Goal: Task Accomplishment & Management: Use online tool/utility

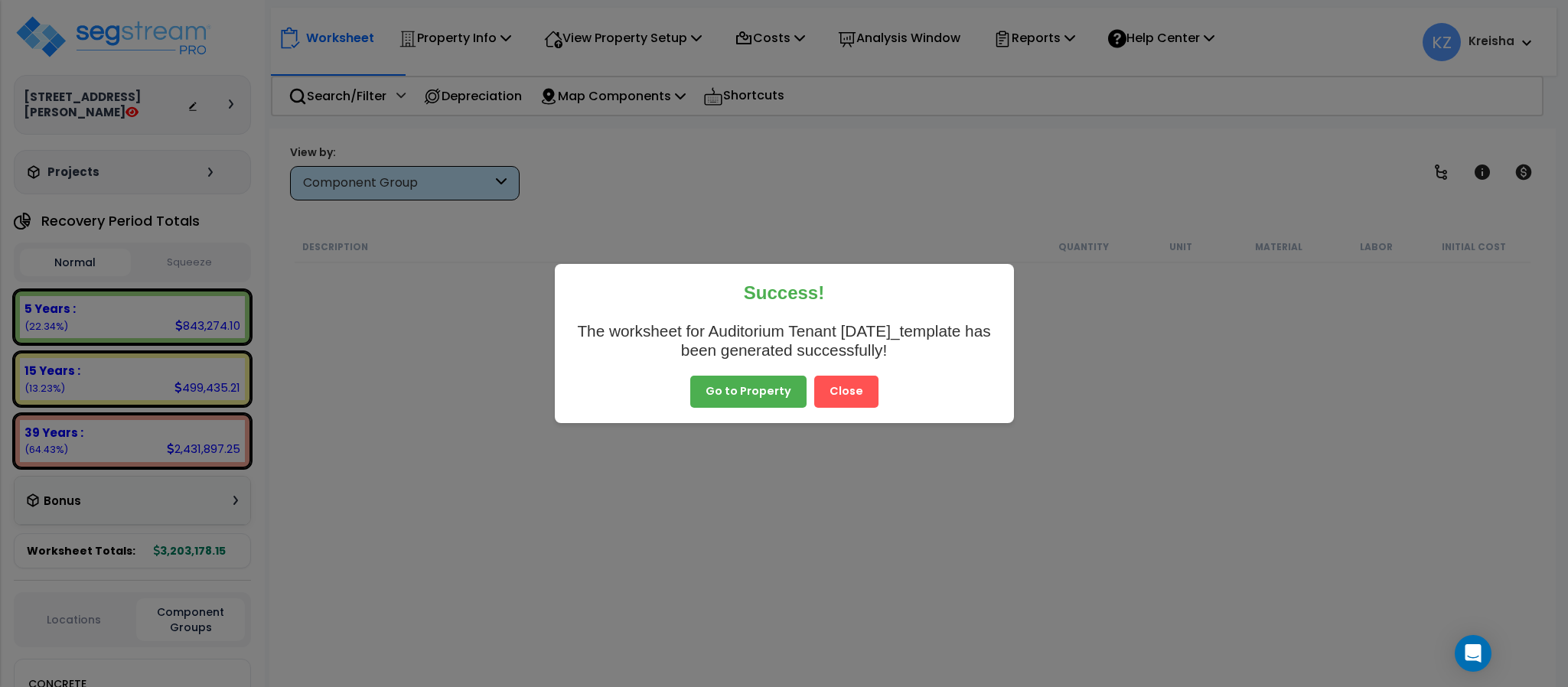
scroll to position [261, 0]
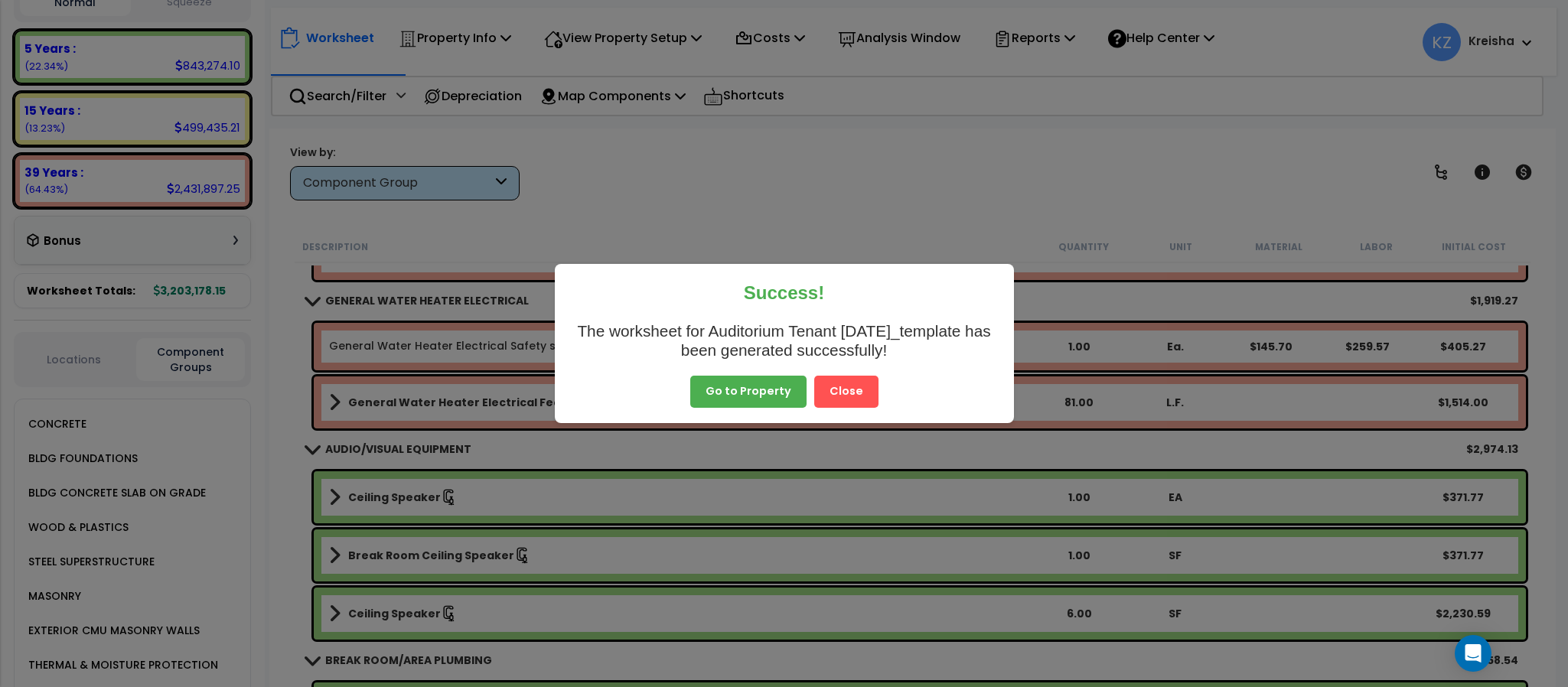
click at [835, 407] on button "Close" at bounding box center [845, 392] width 64 height 32
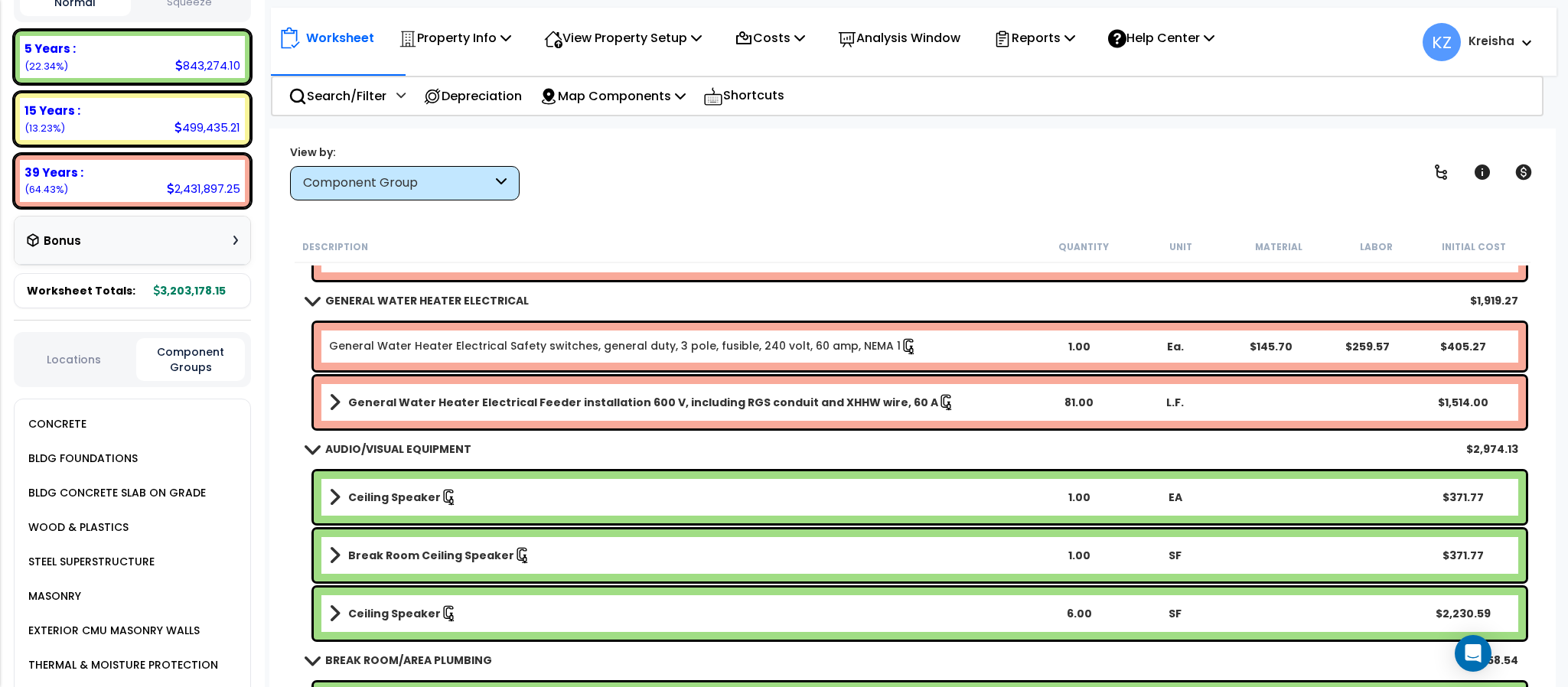
click at [1145, 136] on div "Worksheet Property Info Property Setup Add Property Unit Template property Clon…" at bounding box center [911, 473] width 1285 height 687
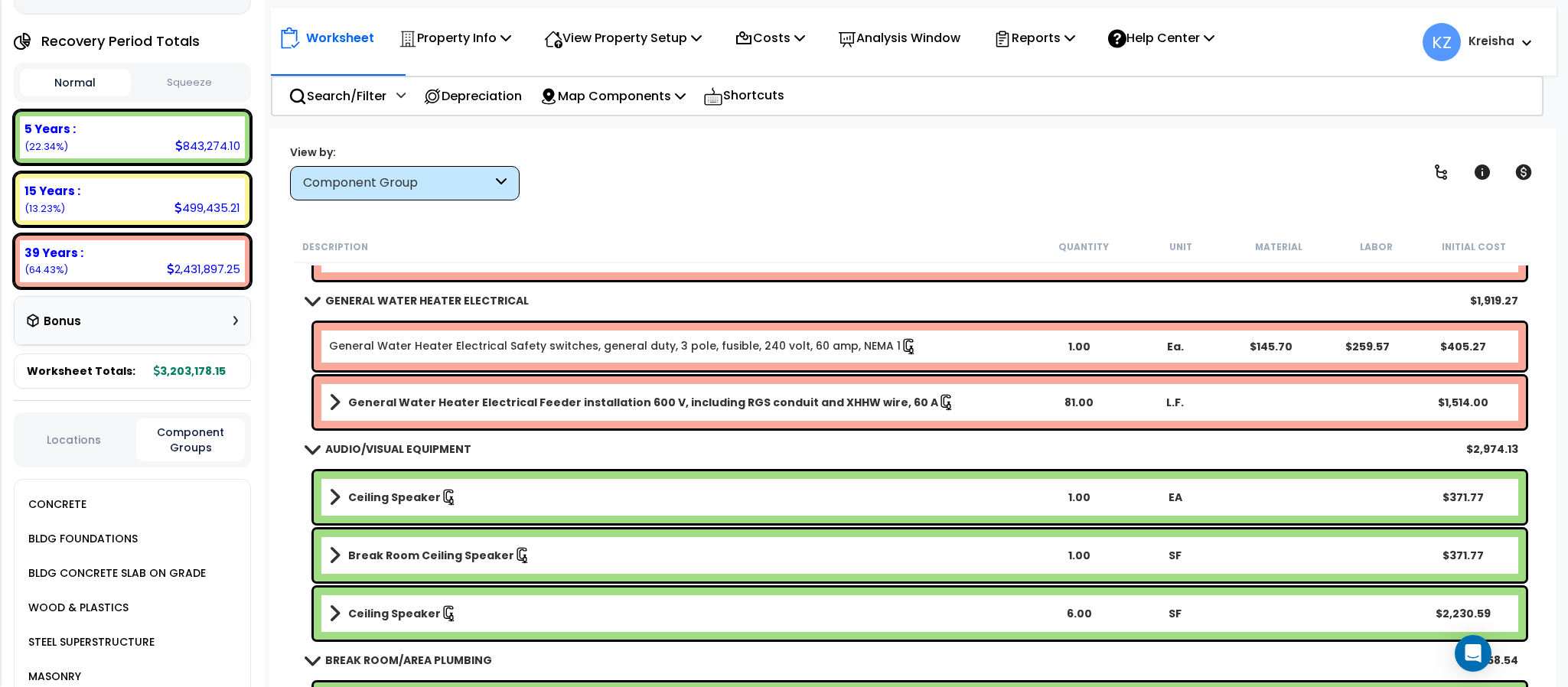
scroll to position [0, 0]
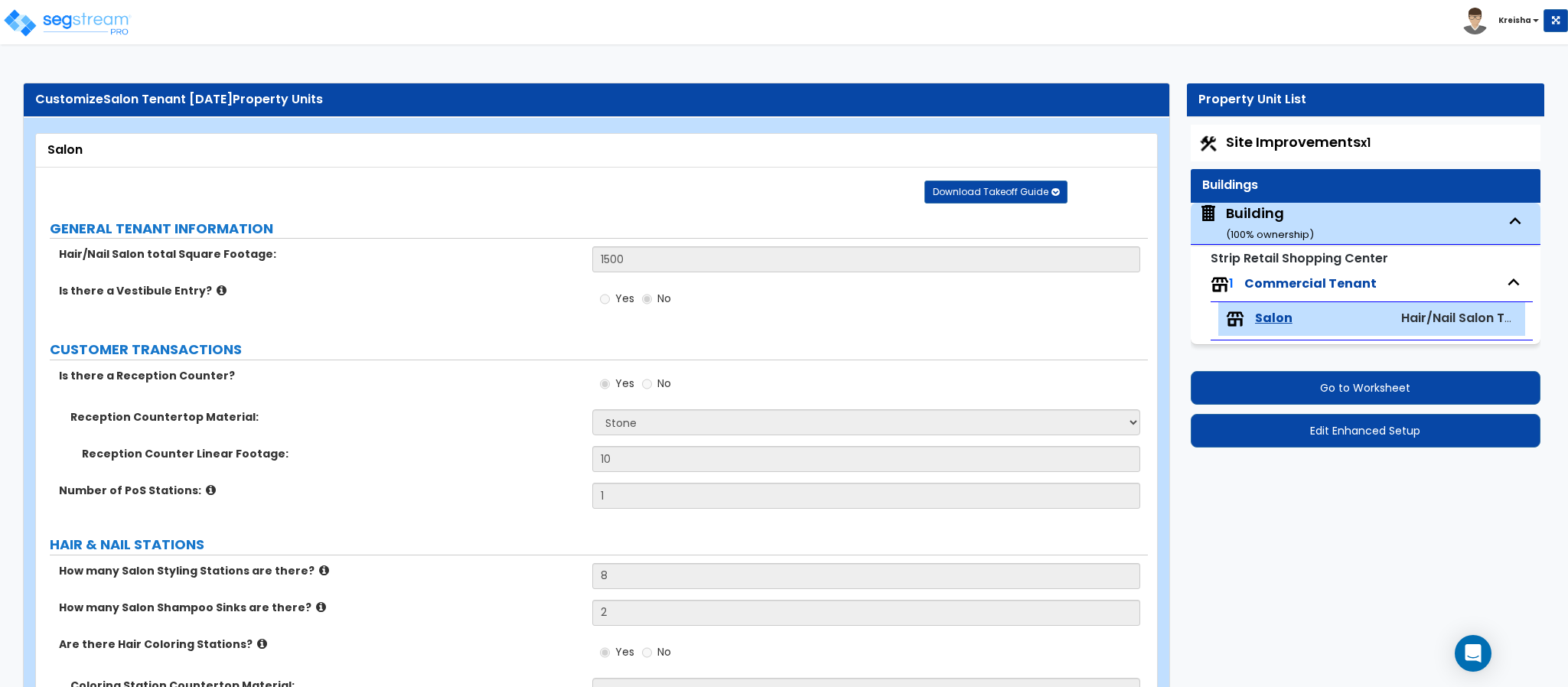
select select "3"
select select "2"
select select "6"
select select "3"
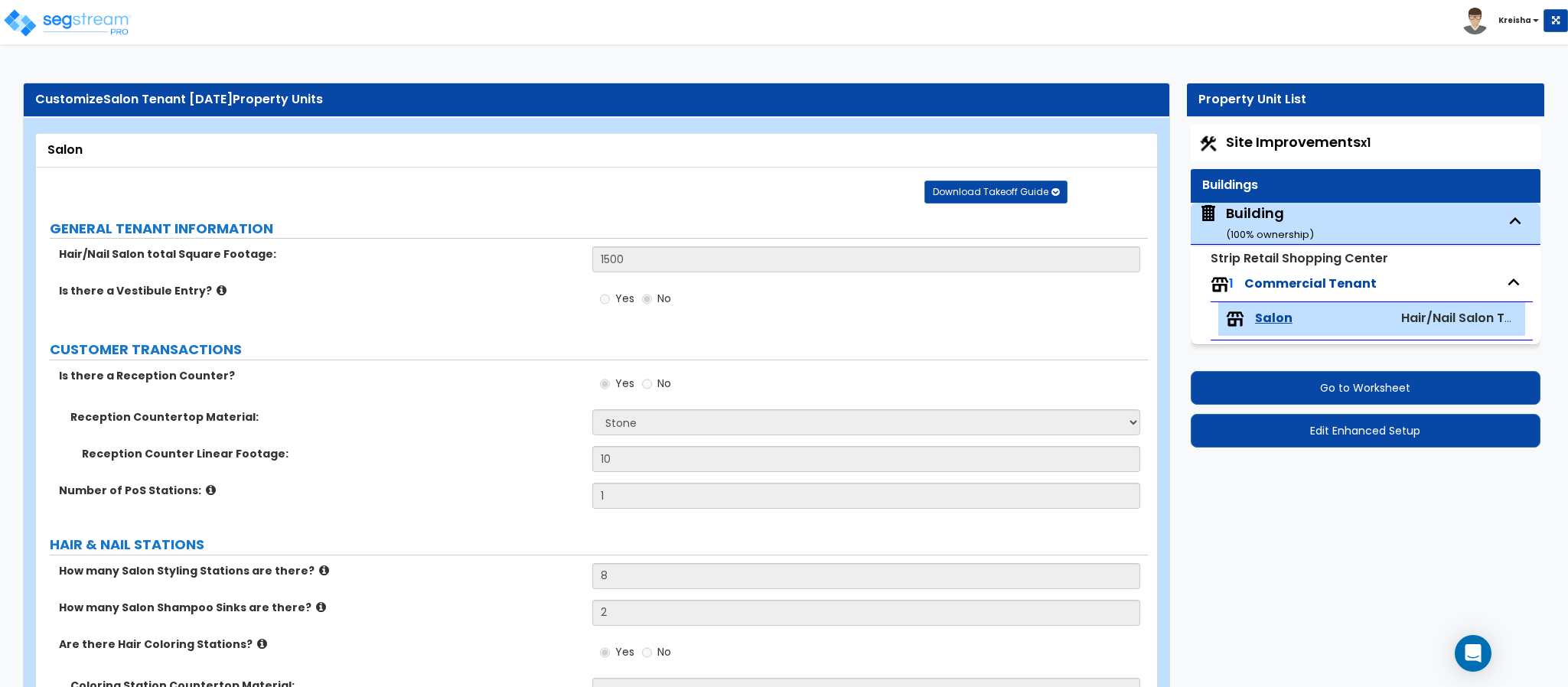
select select "1"
select select "2"
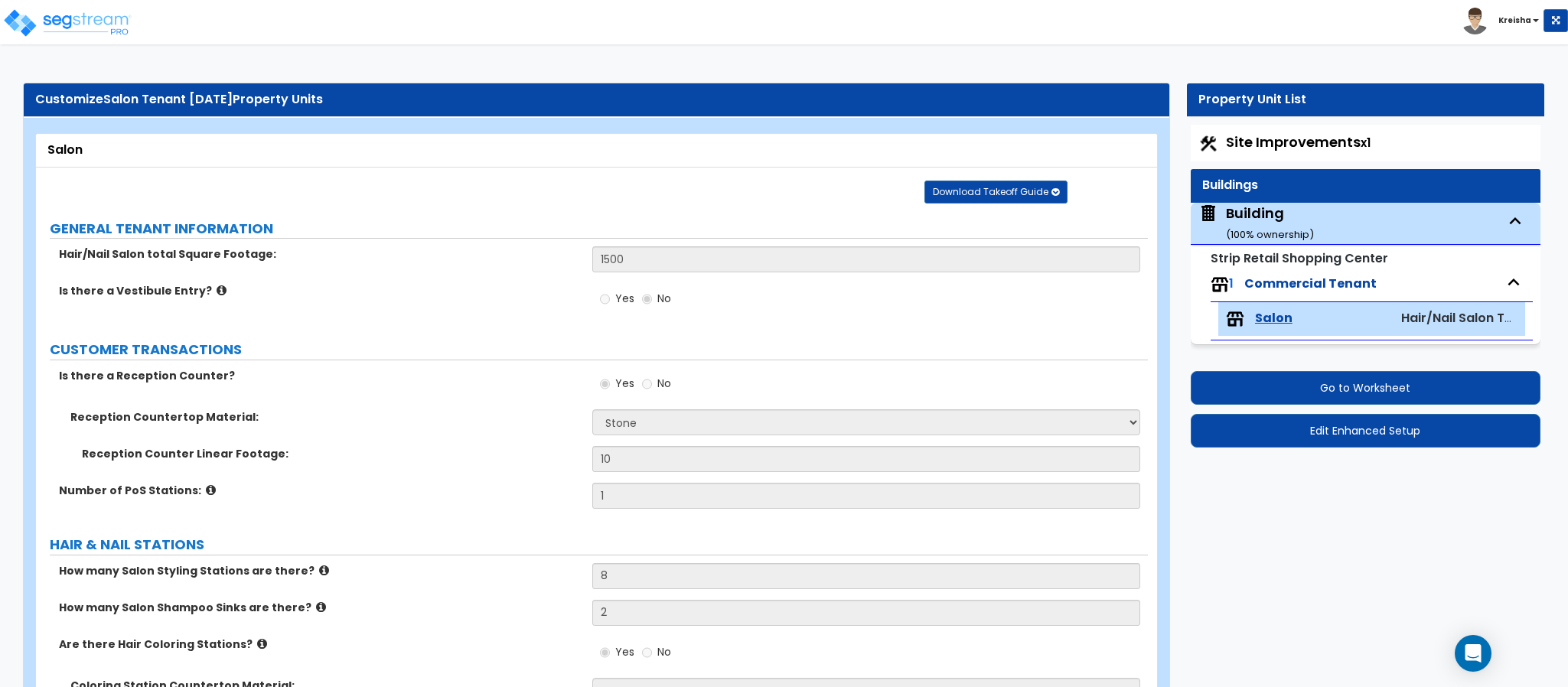
select select "2"
select select "1"
select select "2"
select select "1"
select select "6"
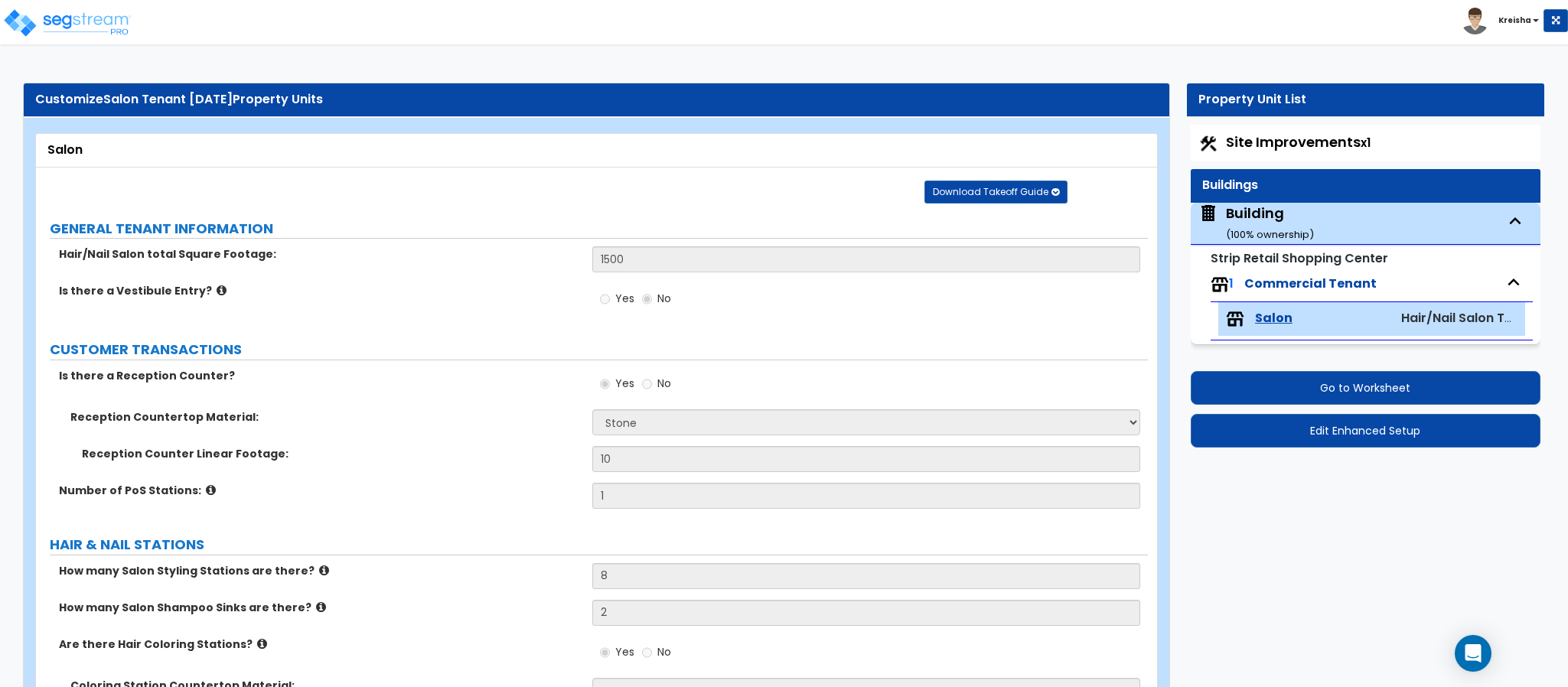
select select "1"
select select "3"
select select "1"
select select "2"
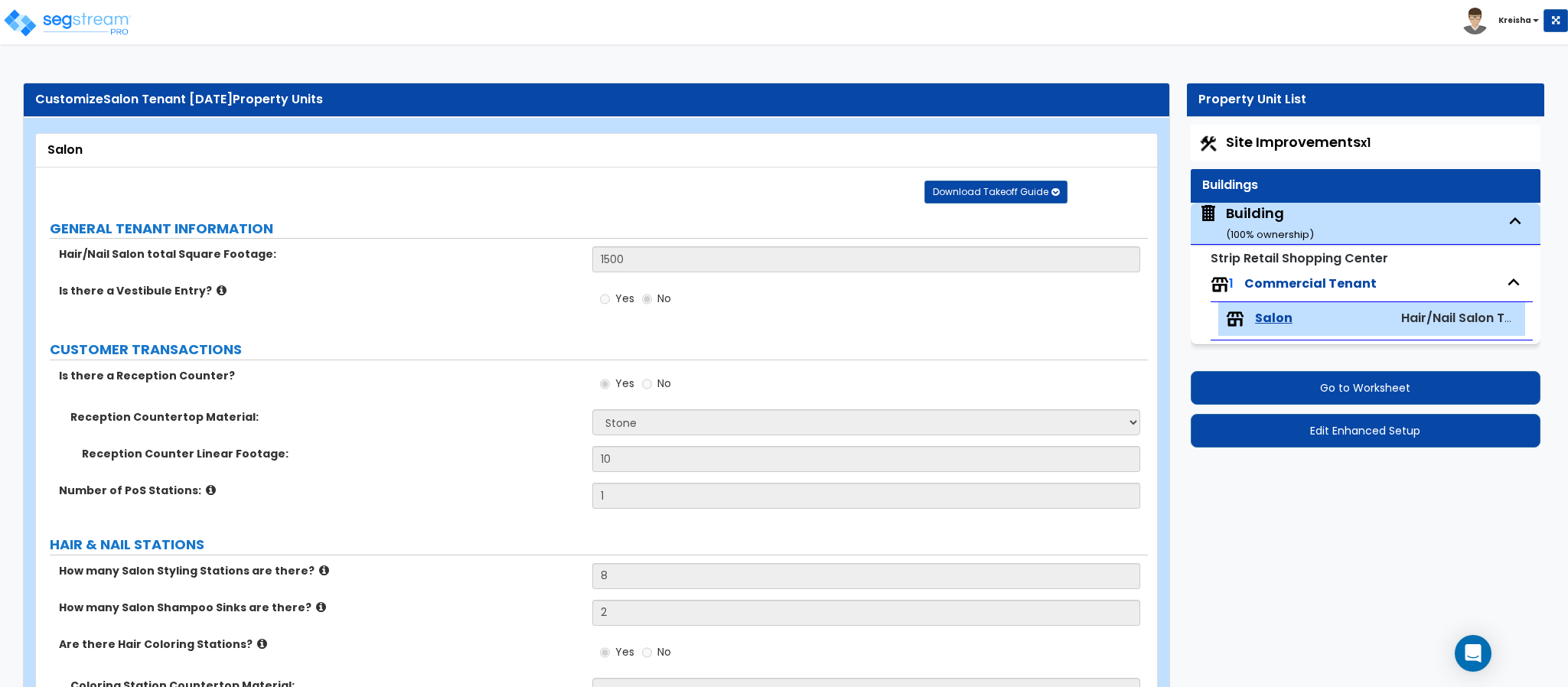
select select "2"
select select "1"
select select "2"
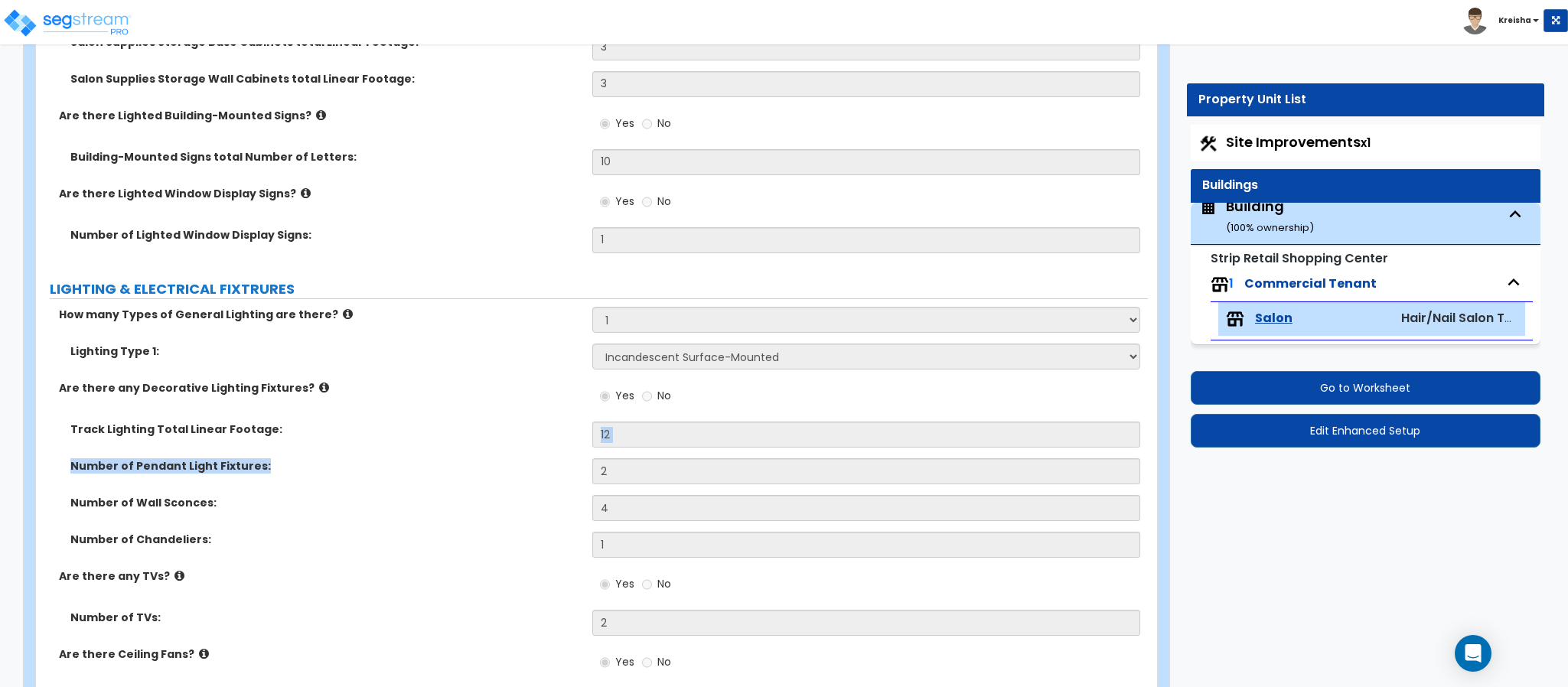
scroll to position [2378, 0]
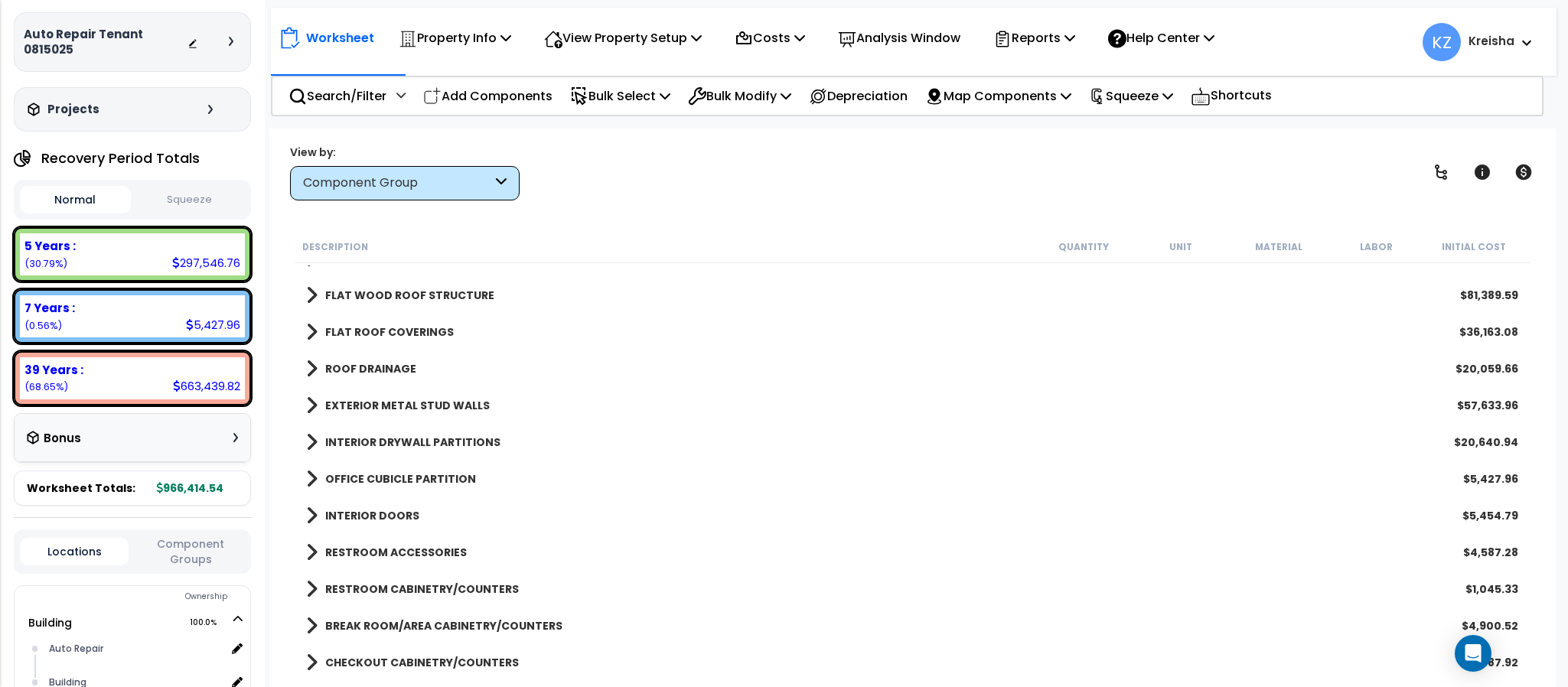
scroll to position [80, 0]
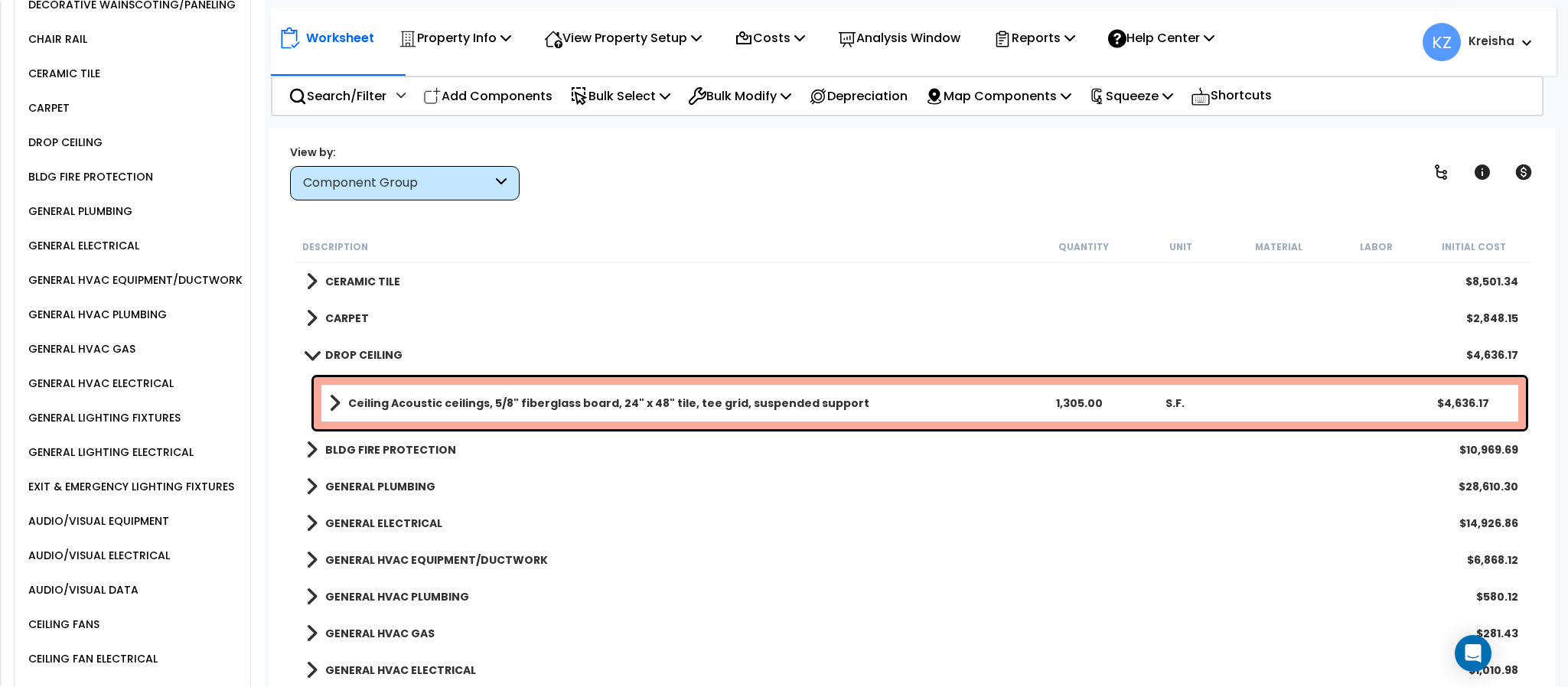
scroll to position [923, 0]
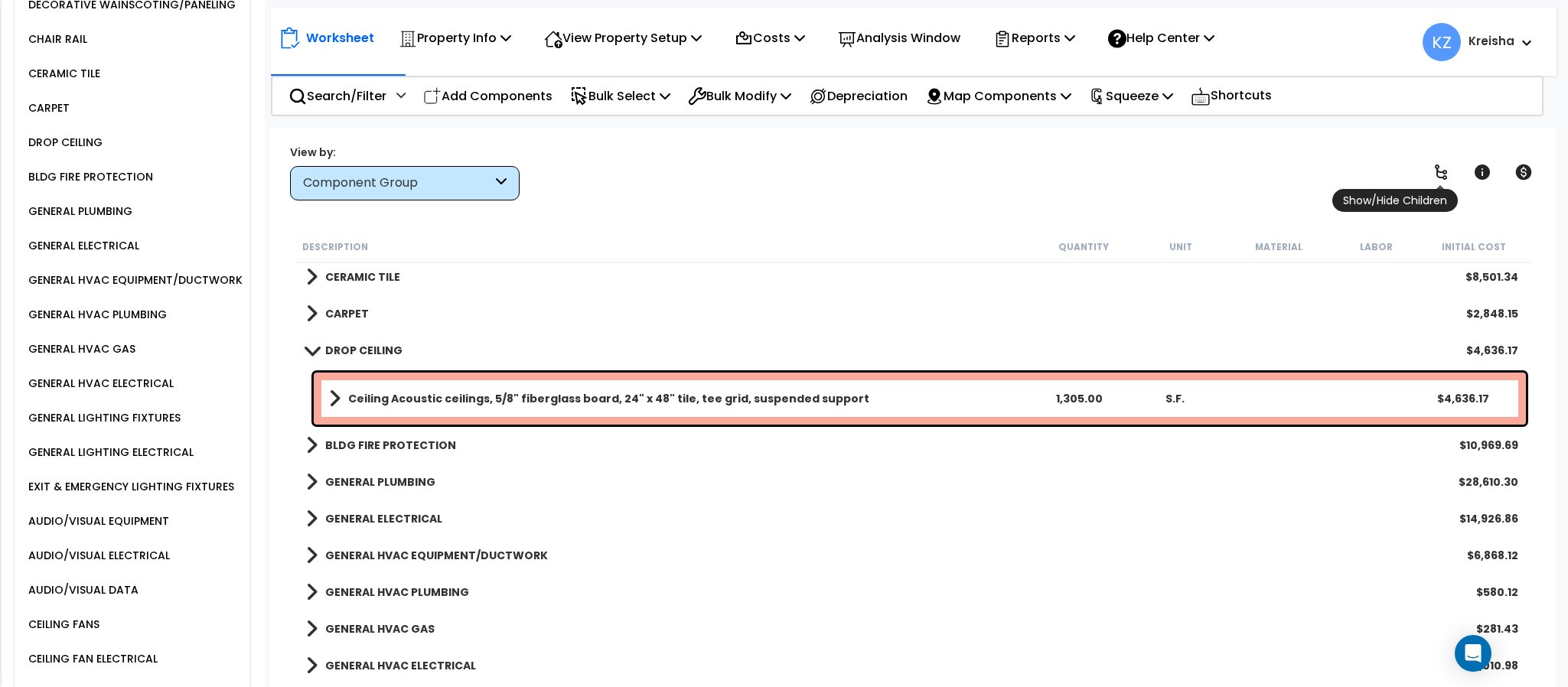
click at [1440, 167] on icon at bounding box center [1441, 173] width 19 height 19
click at [1440, 166] on icon at bounding box center [1441, 173] width 19 height 19
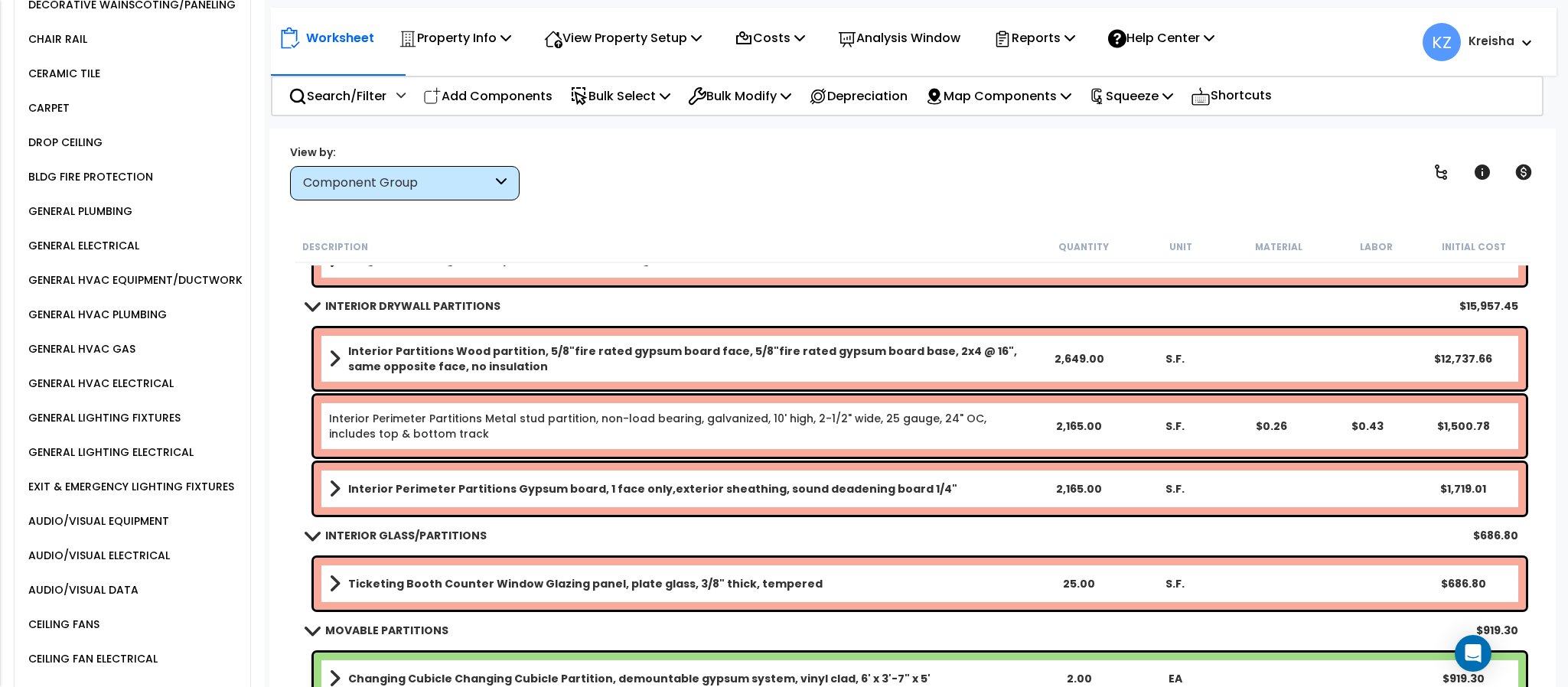
click at [1160, 177] on div "View by: Component Group High to Low (Total Cost)" at bounding box center [911, 172] width 1255 height 56
